Goal: Find specific page/section: Find specific page/section

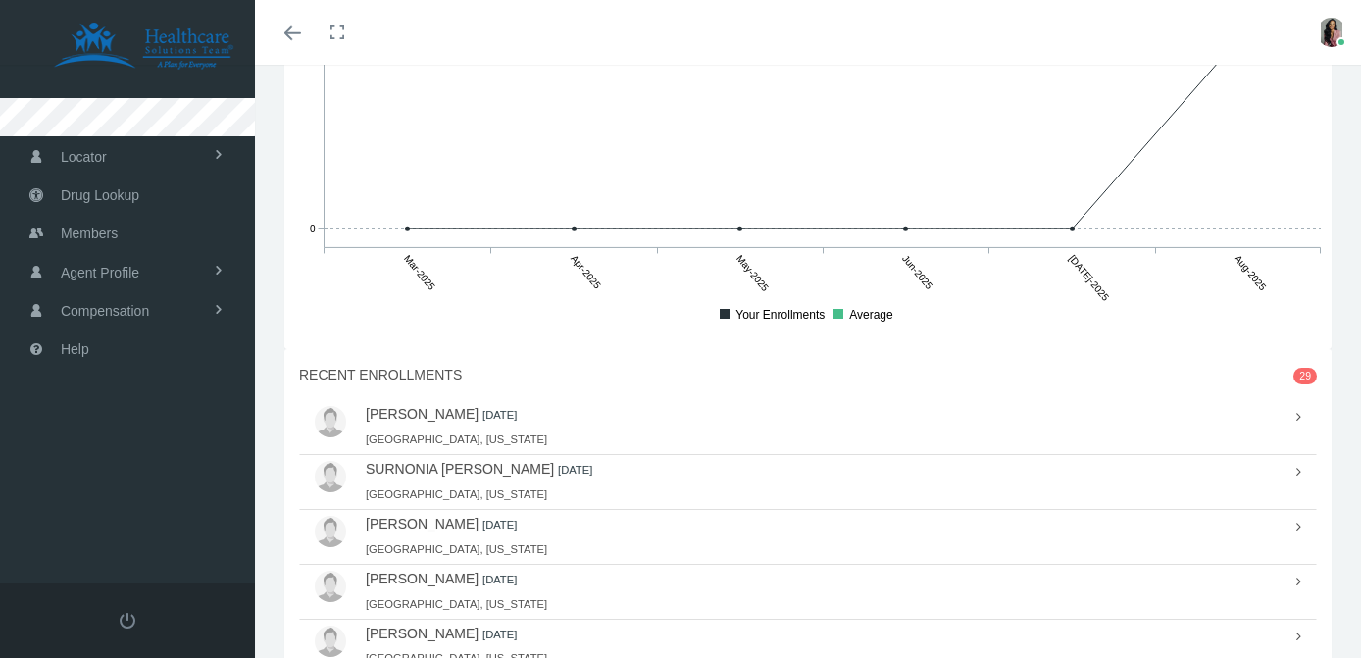
scroll to position [1472, 0]
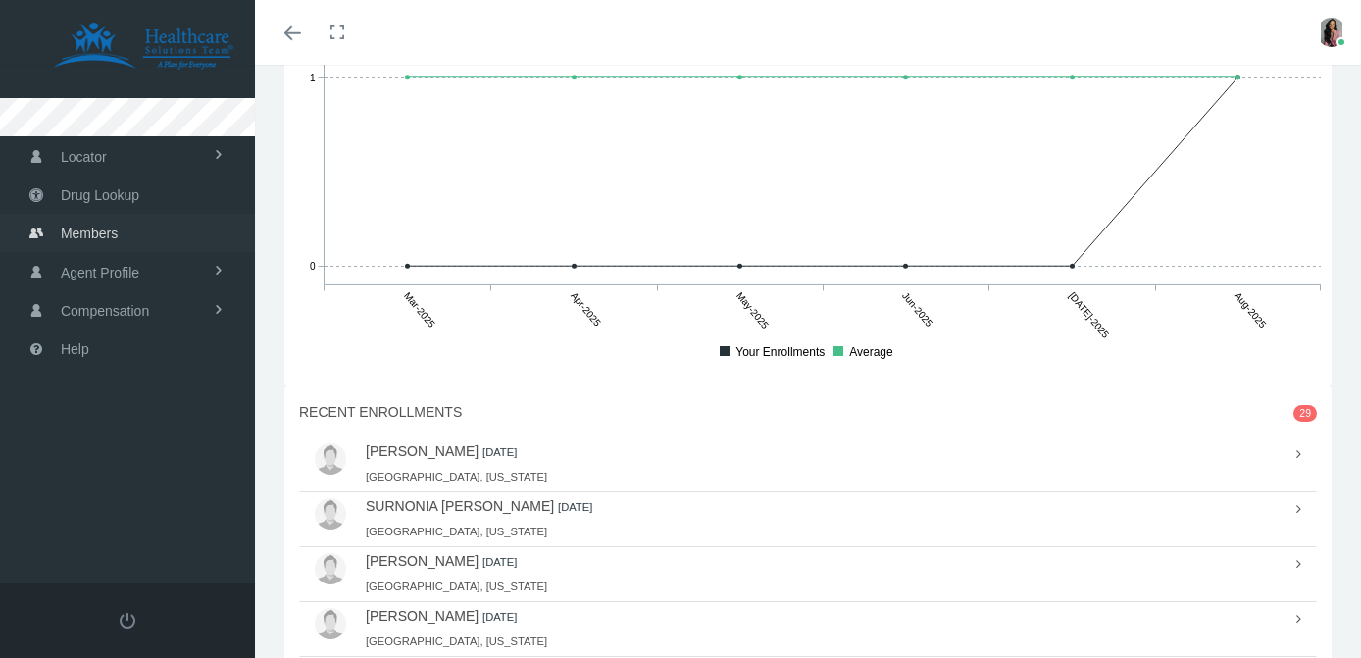
click at [74, 228] on span "Members" at bounding box center [89, 233] width 57 height 37
click at [39, 231] on icon at bounding box center [36, 233] width 14 height 37
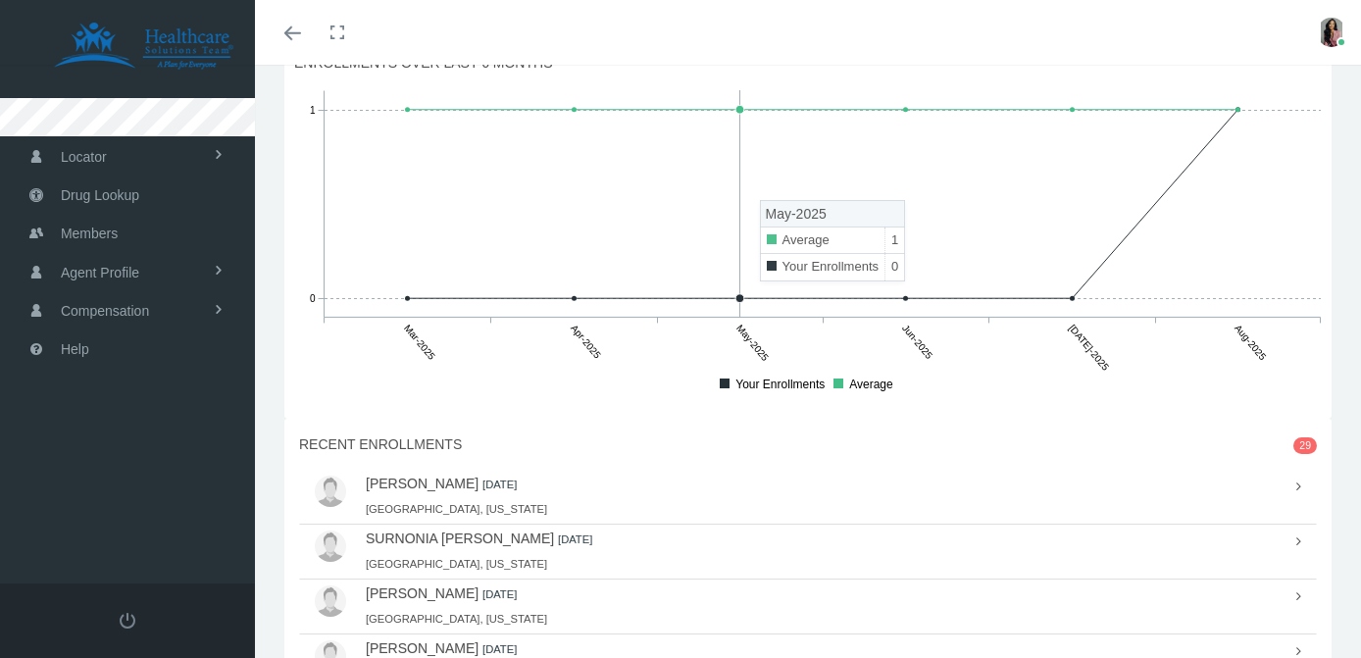
scroll to position [1801, 0]
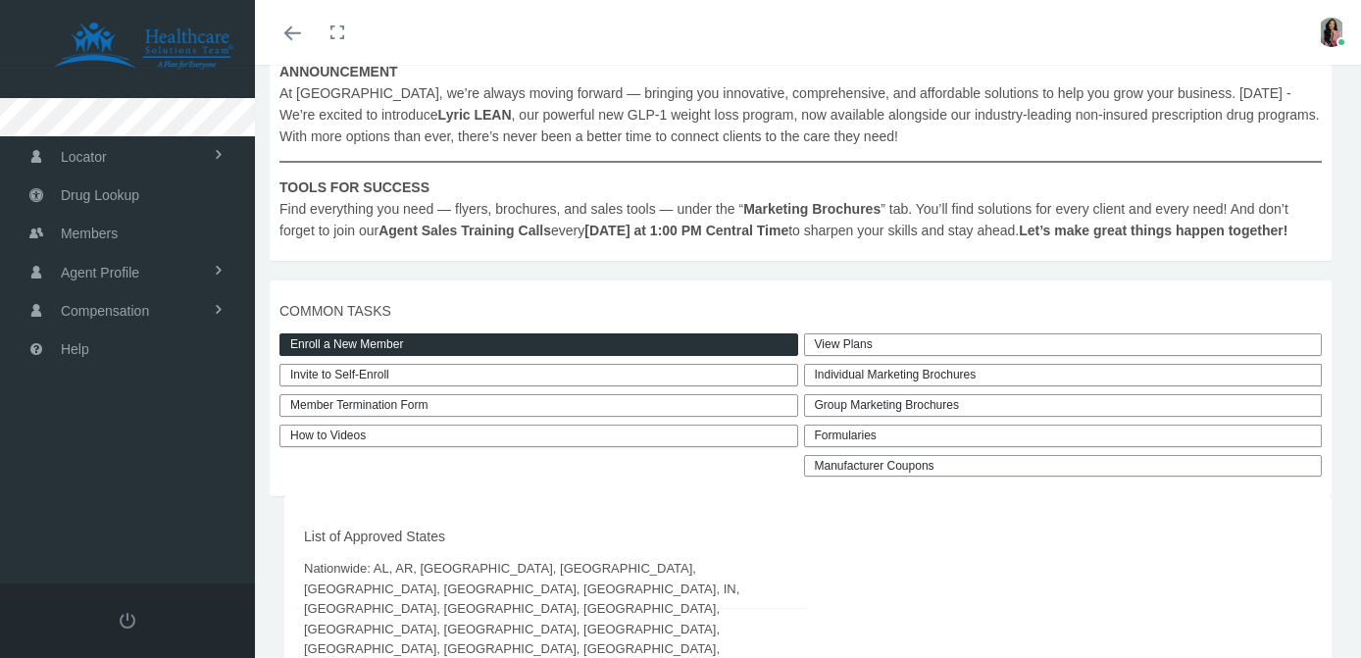
scroll to position [378, 0]
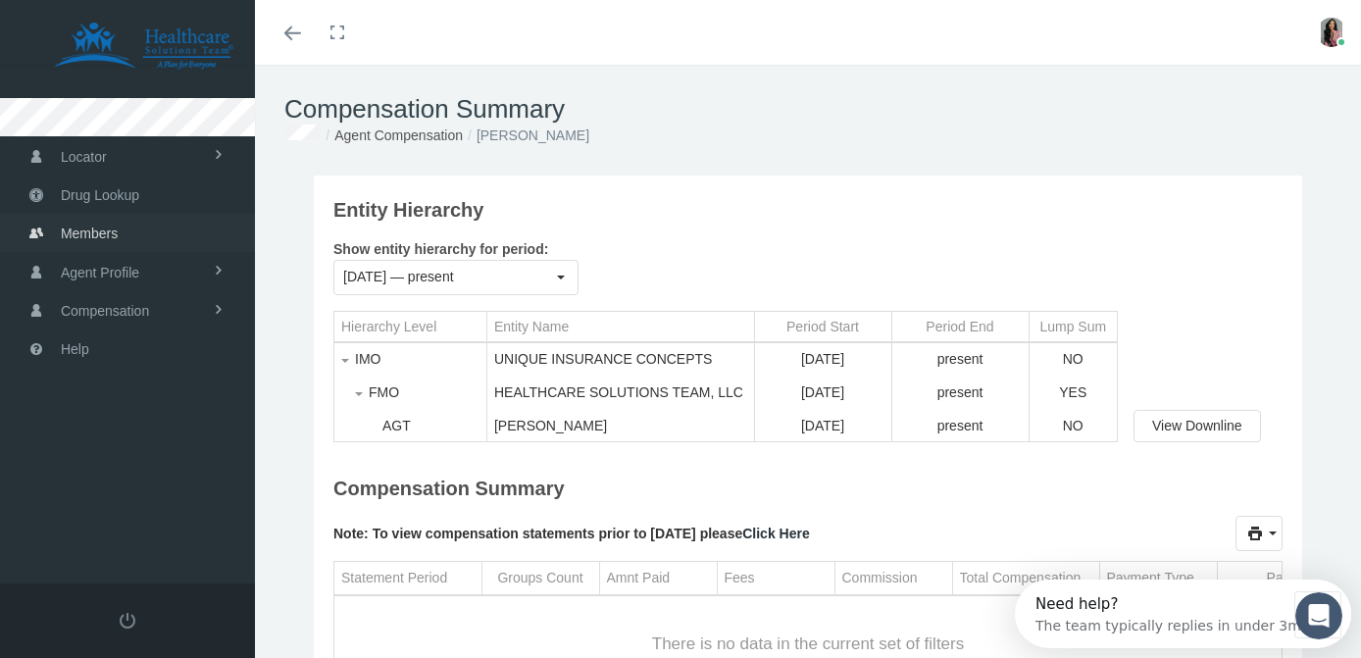
click at [92, 232] on span "Members" at bounding box center [89, 233] width 57 height 37
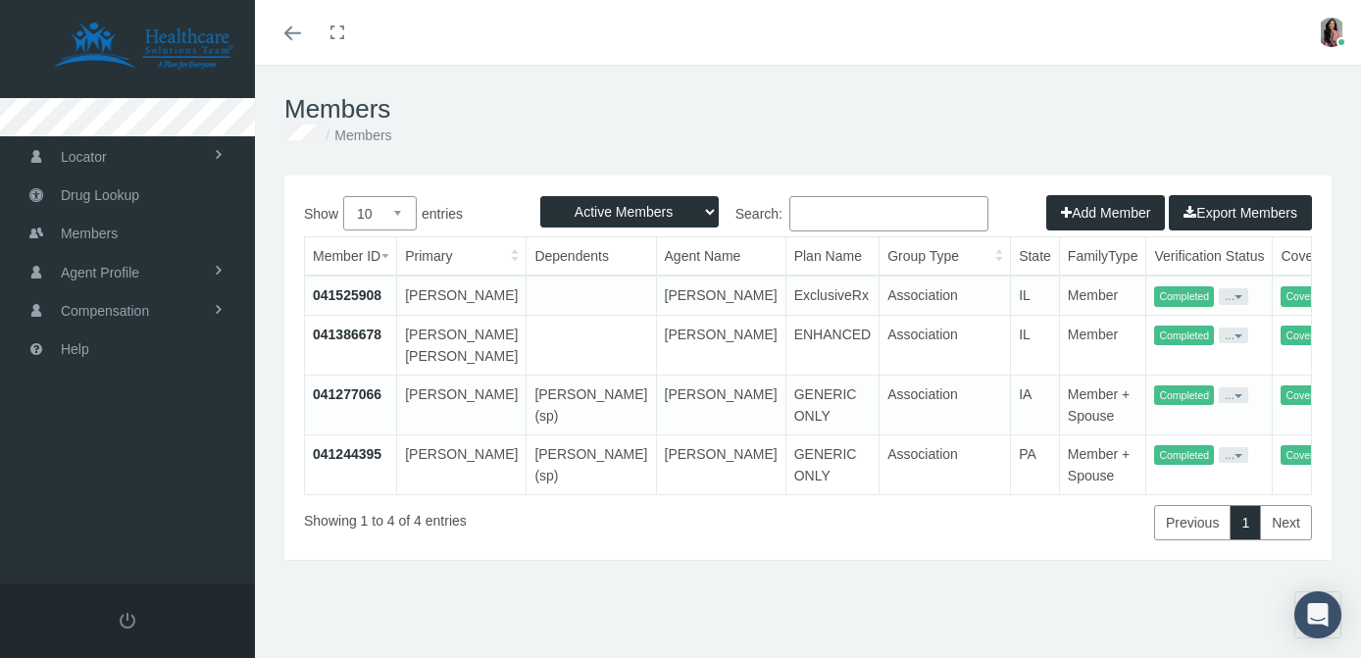
scroll to position [5, 0]
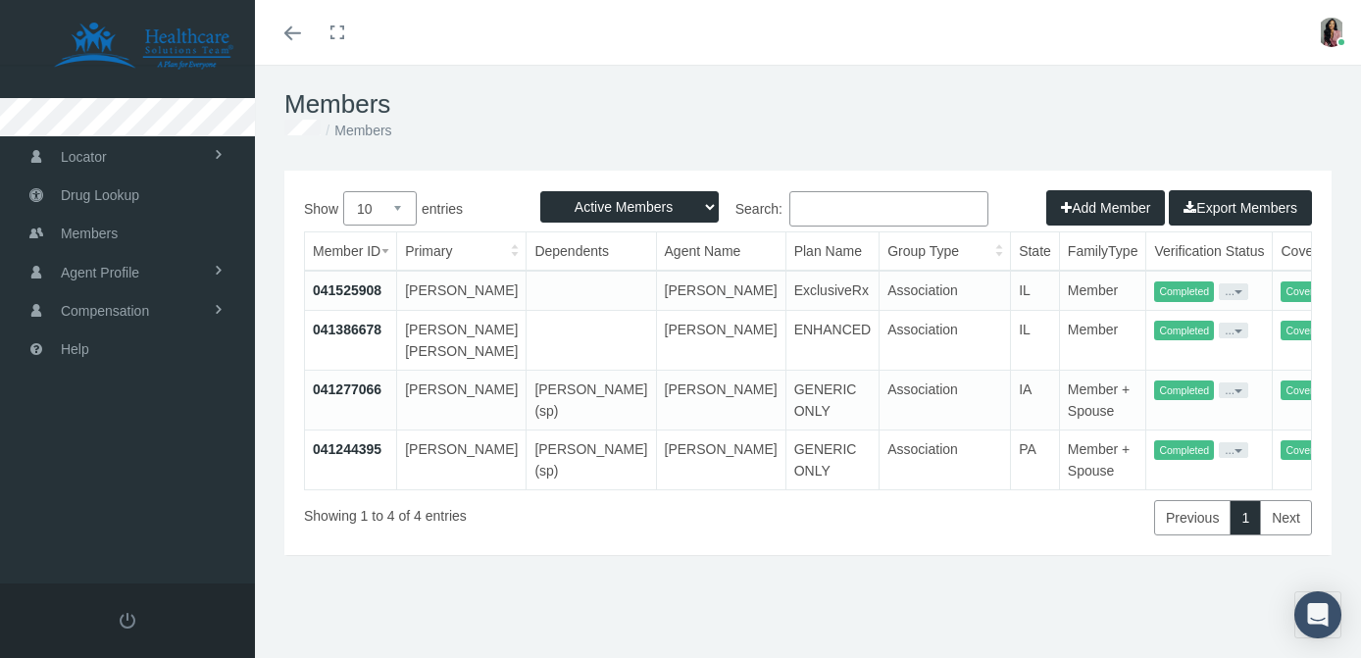
click at [693, 201] on select "Active Members Terminated Members Active & Terminated" at bounding box center [629, 206] width 178 height 31
click at [540, 191] on select "Active Members Terminated Members Active & Terminated" at bounding box center [629, 206] width 178 height 31
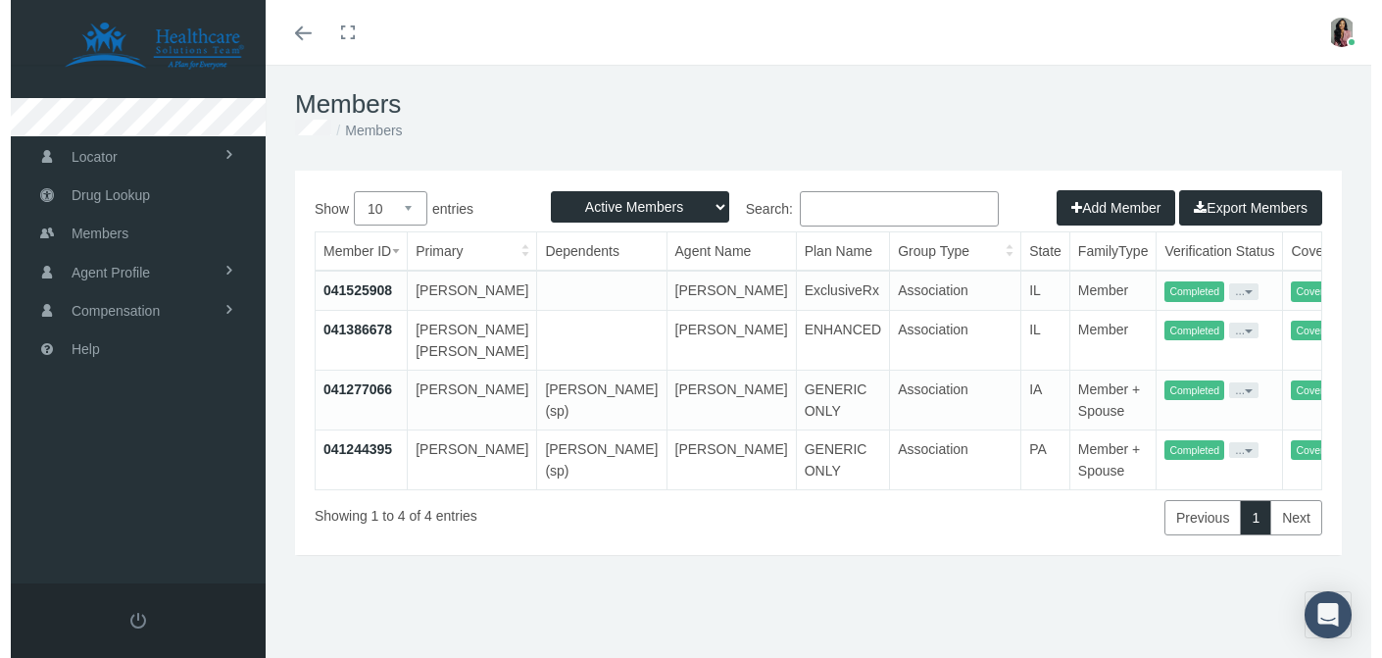
scroll to position [43, 0]
